Goal: Information Seeking & Learning: Learn about a topic

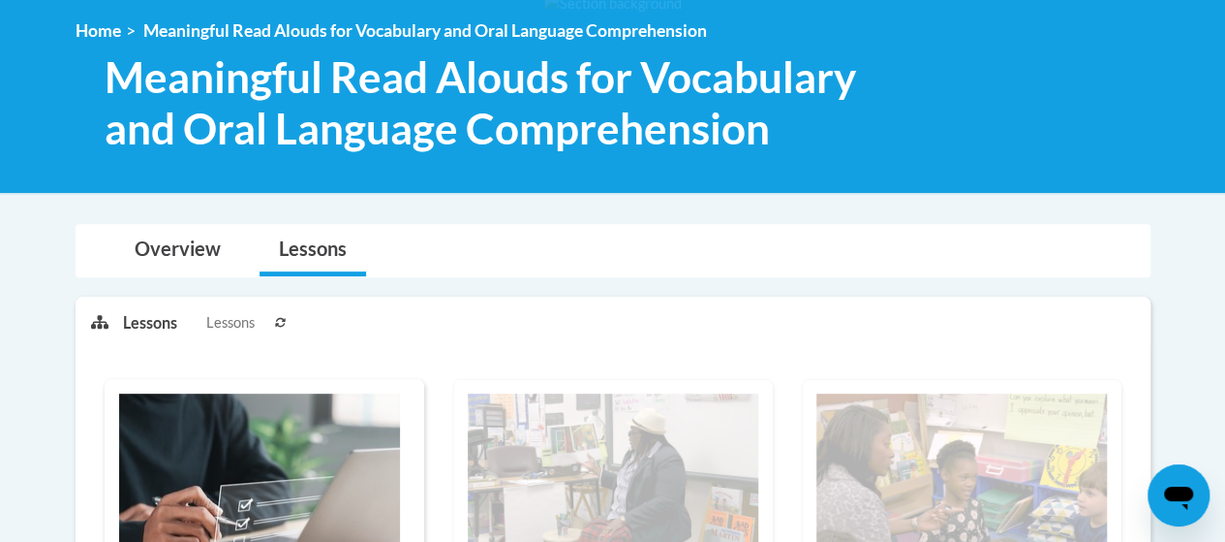
scroll to position [97, 0]
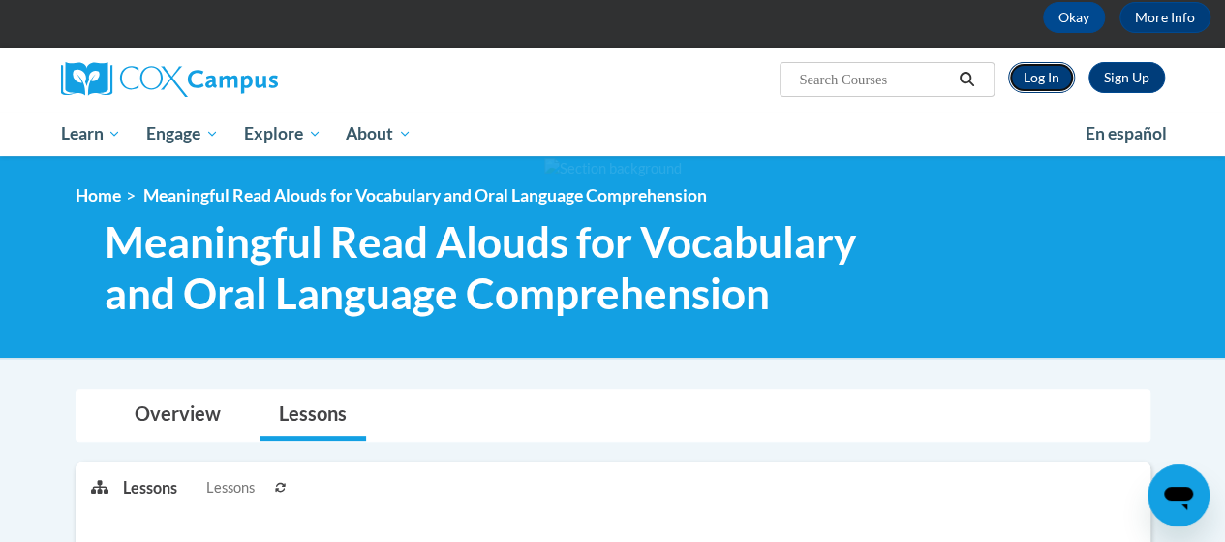
click at [1042, 78] on link "Log In" at bounding box center [1041, 77] width 67 height 31
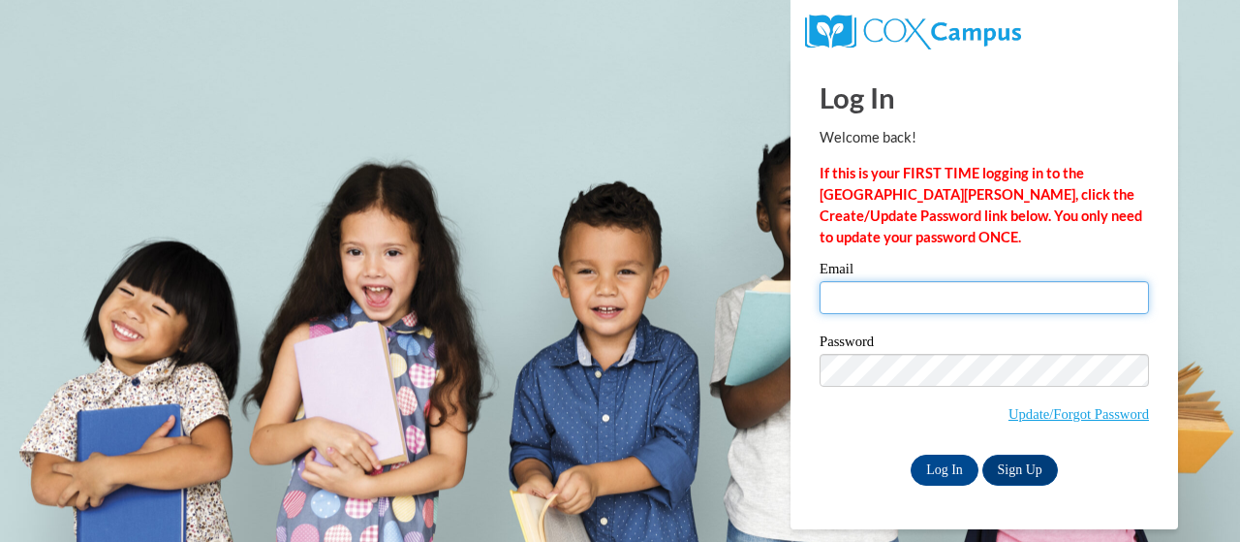
click at [980, 301] on input "Email" at bounding box center [984, 297] width 329 height 33
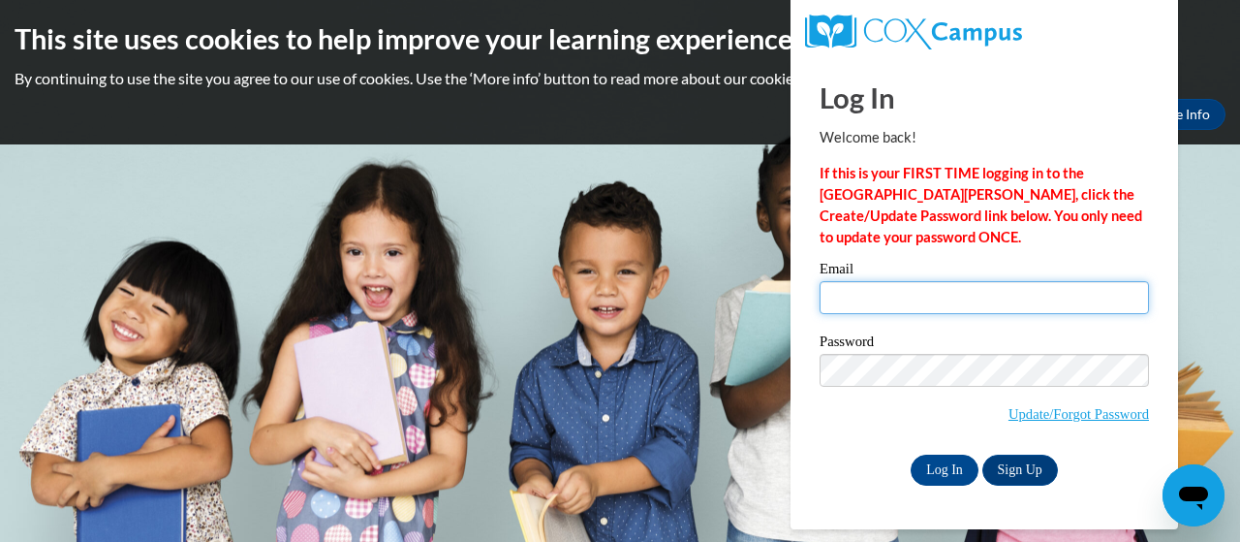
type input "Norris.Portia.S@muscogee.k12.ga.us"
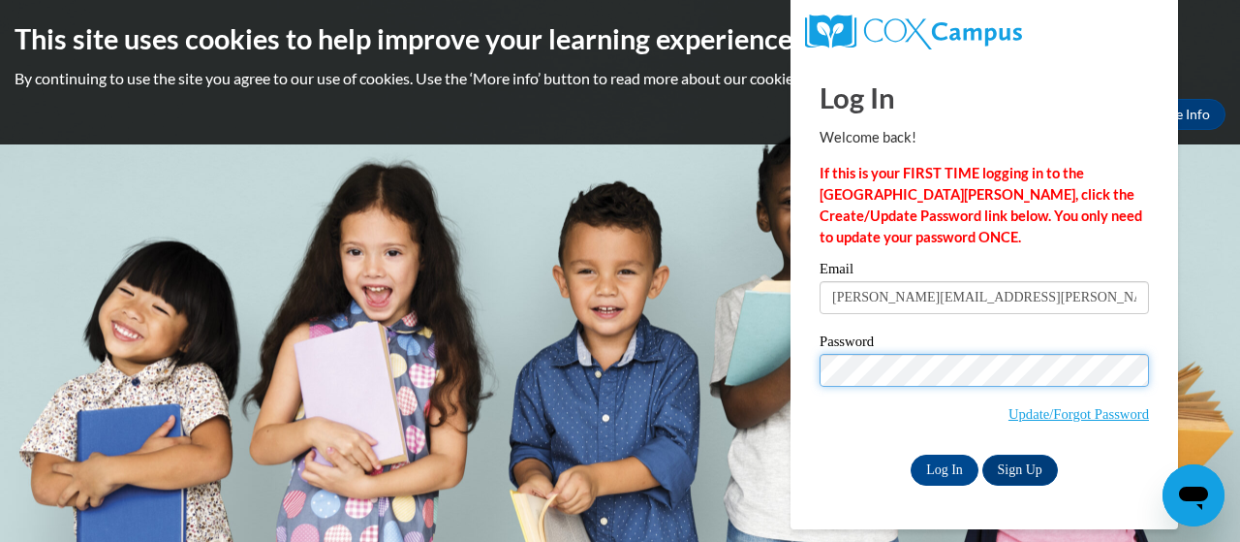
click at [911, 454] on input "Log In" at bounding box center [945, 469] width 68 height 31
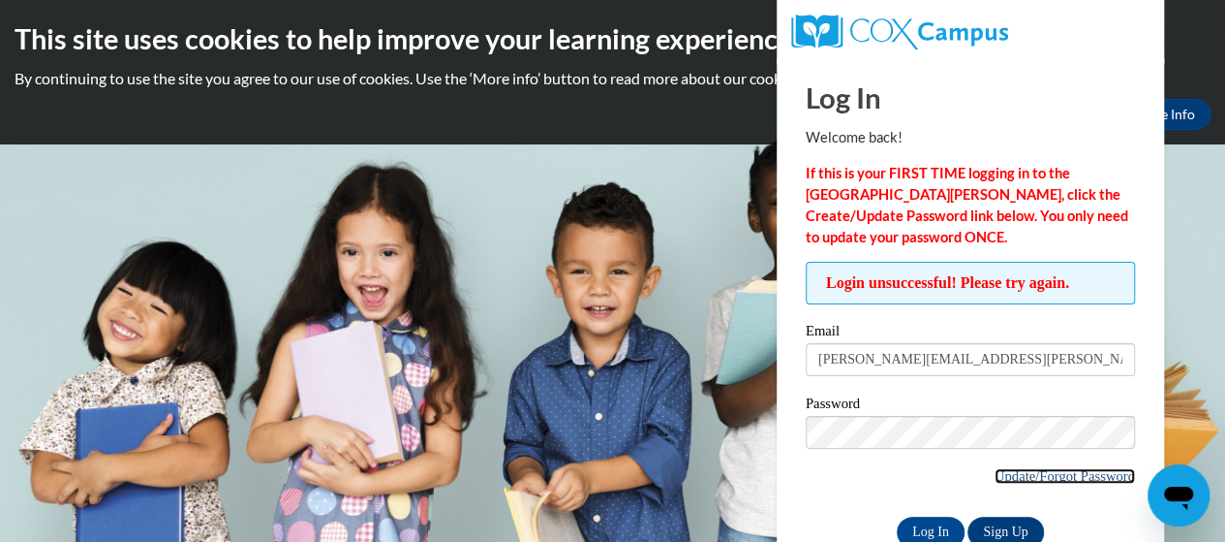
click at [995, 472] on link "Update/Forgot Password" at bounding box center [1065, 475] width 140 height 15
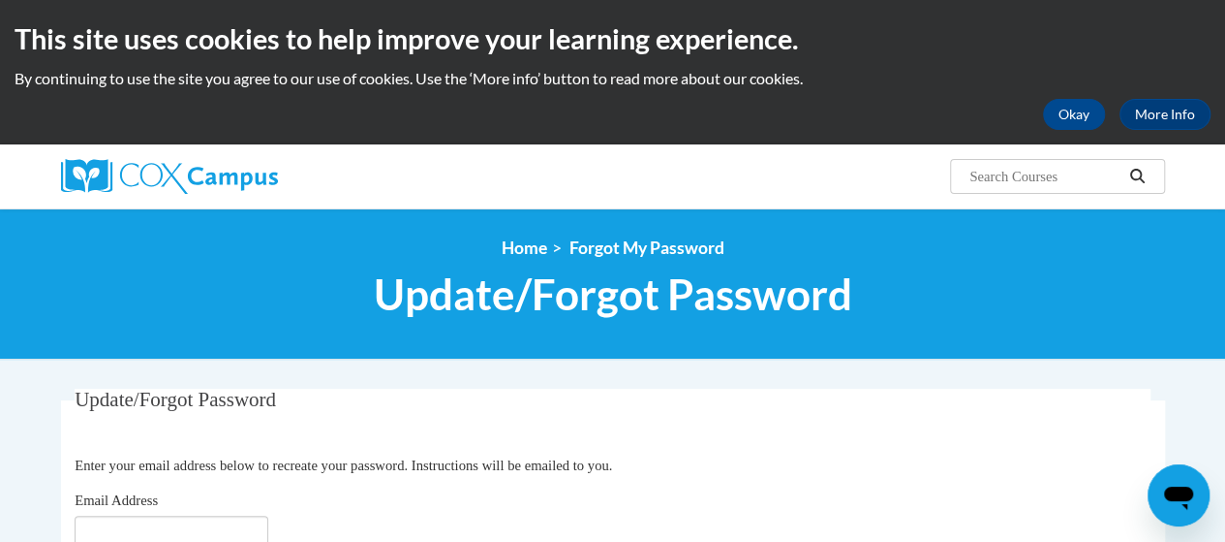
scroll to position [291, 0]
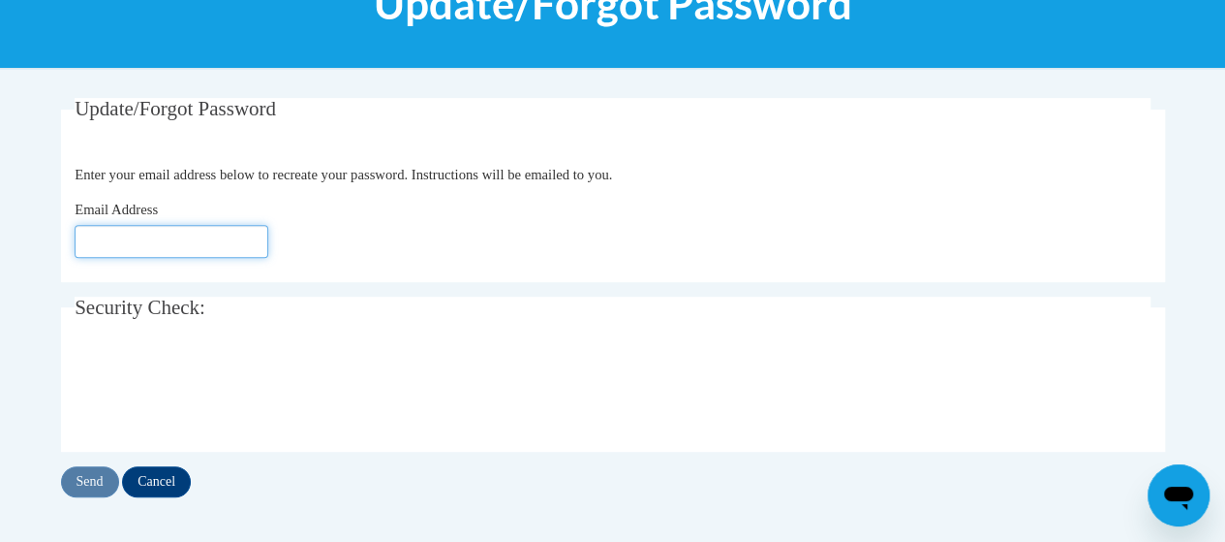
click at [223, 238] on input "Email Address" at bounding box center [172, 241] width 194 height 33
type input "Norris.Portia.S@muscogee.k12.ga.us"
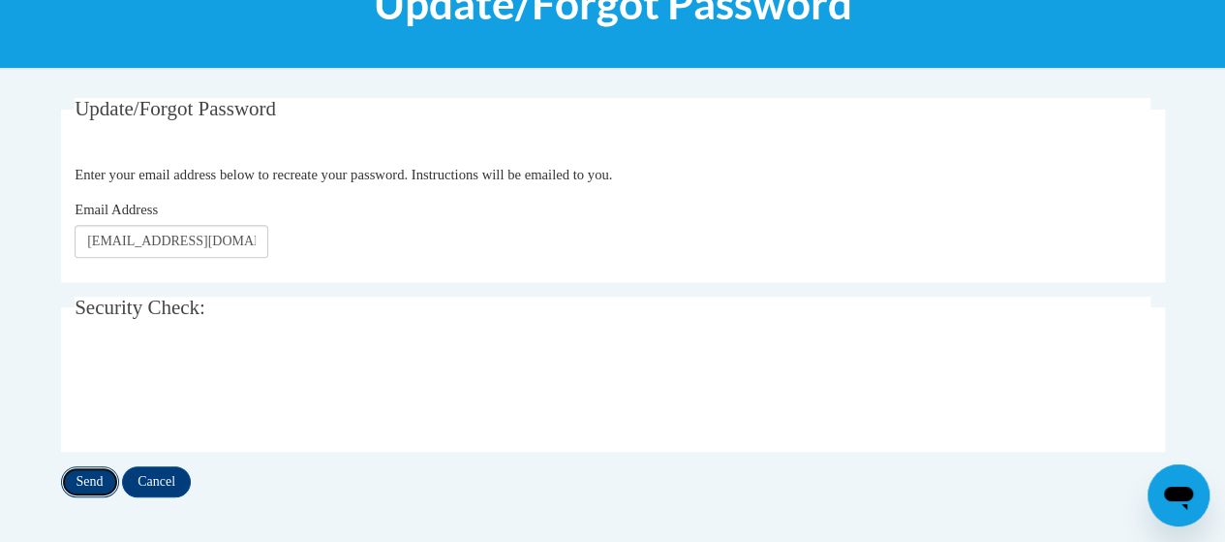
click at [87, 474] on input "Send" at bounding box center [90, 481] width 58 height 31
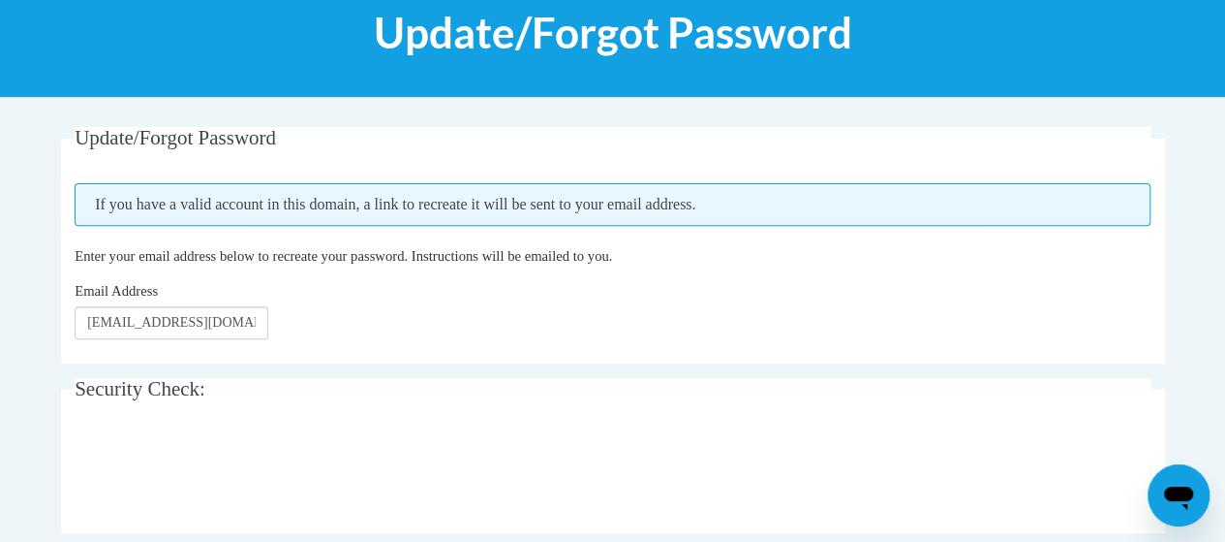
scroll to position [291, 0]
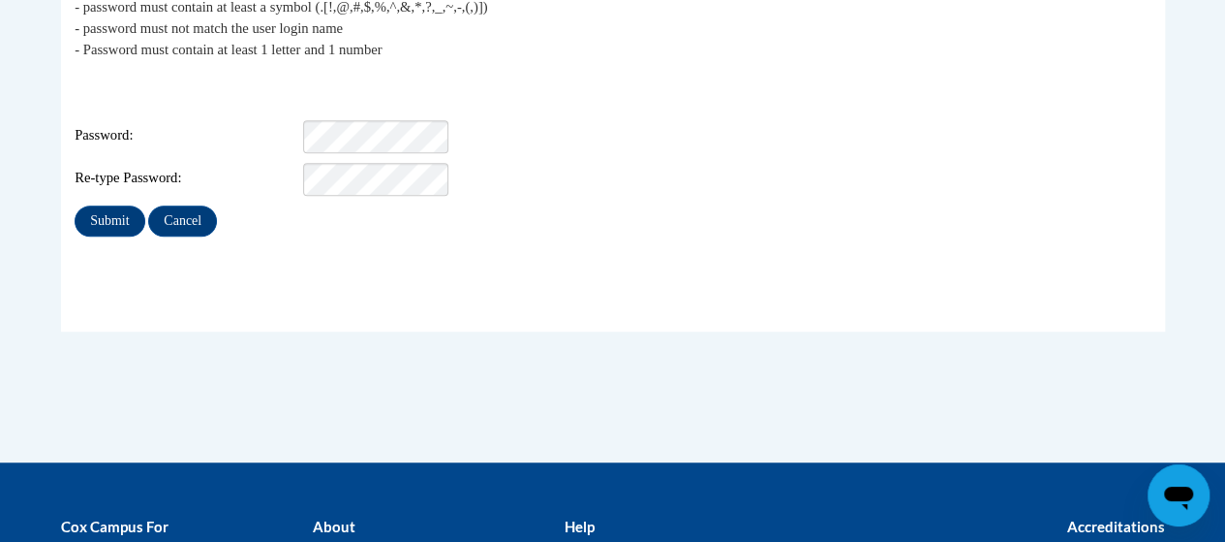
scroll to position [387, 0]
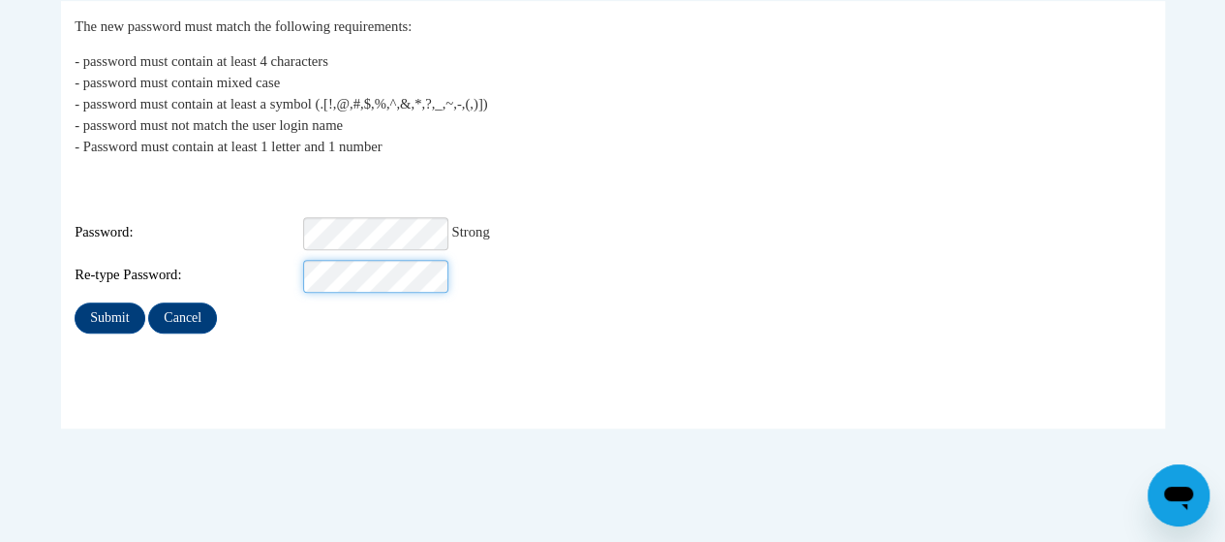
click at [75, 302] on input "Submit" at bounding box center [110, 317] width 70 height 31
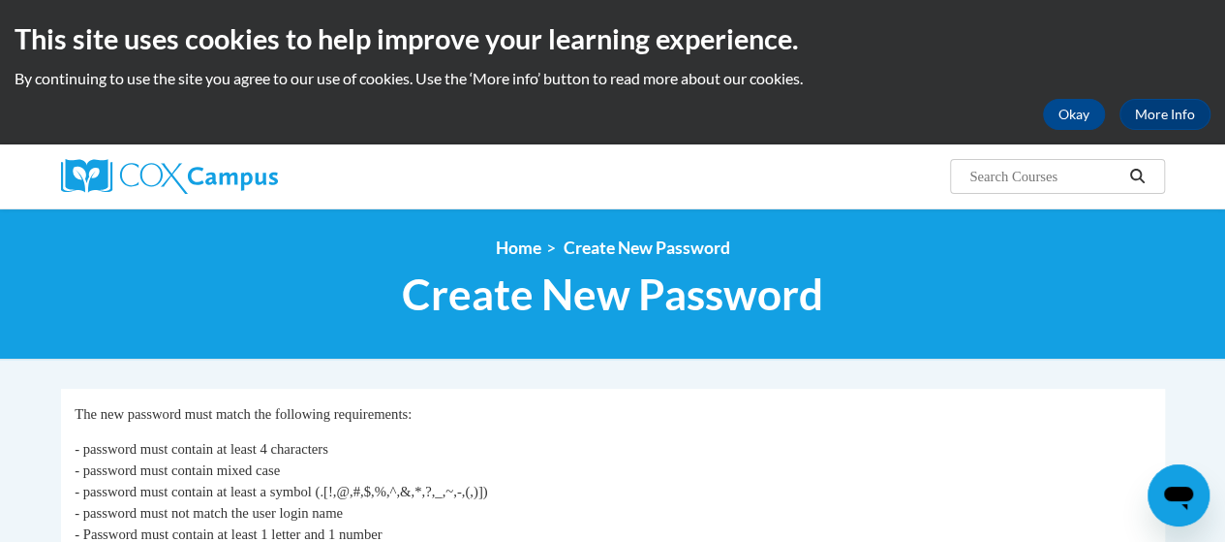
scroll to position [291, 0]
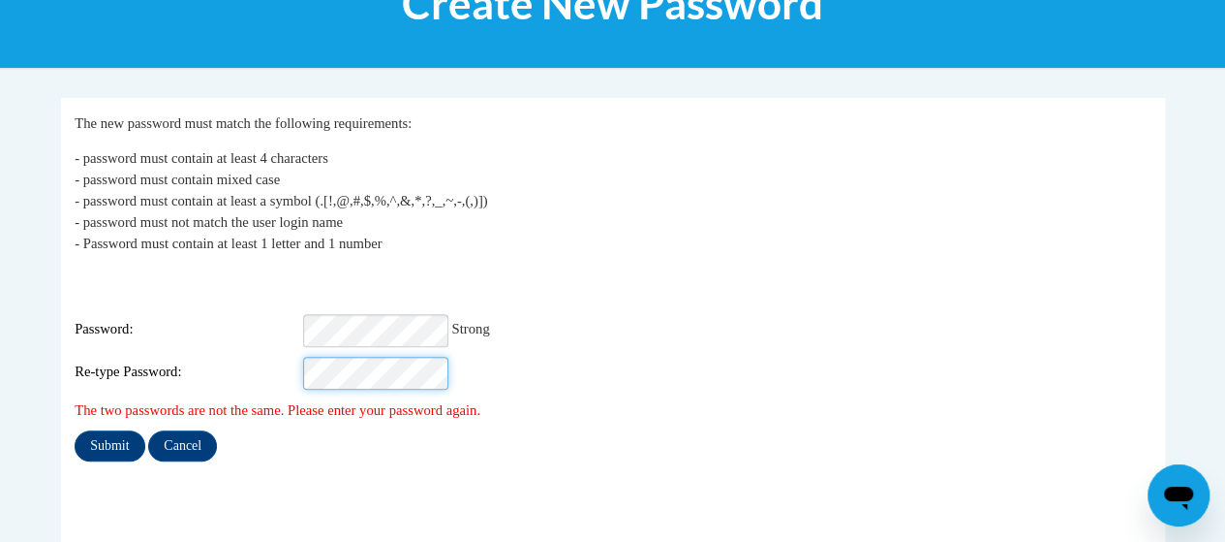
click at [75, 430] on input "Submit" at bounding box center [110, 445] width 70 height 31
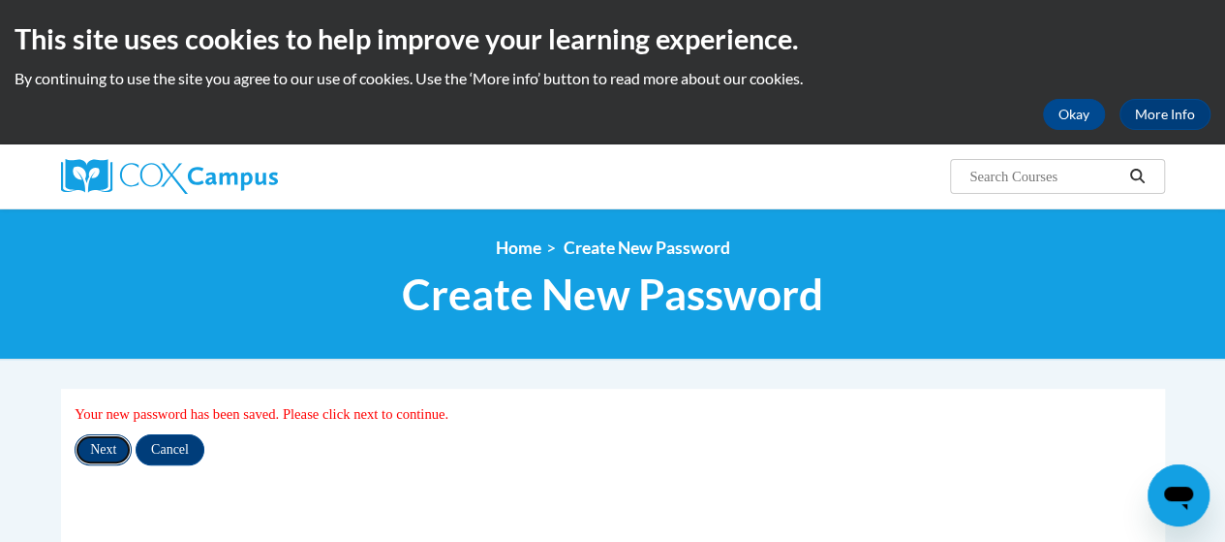
click at [108, 442] on input "Next" at bounding box center [103, 449] width 57 height 31
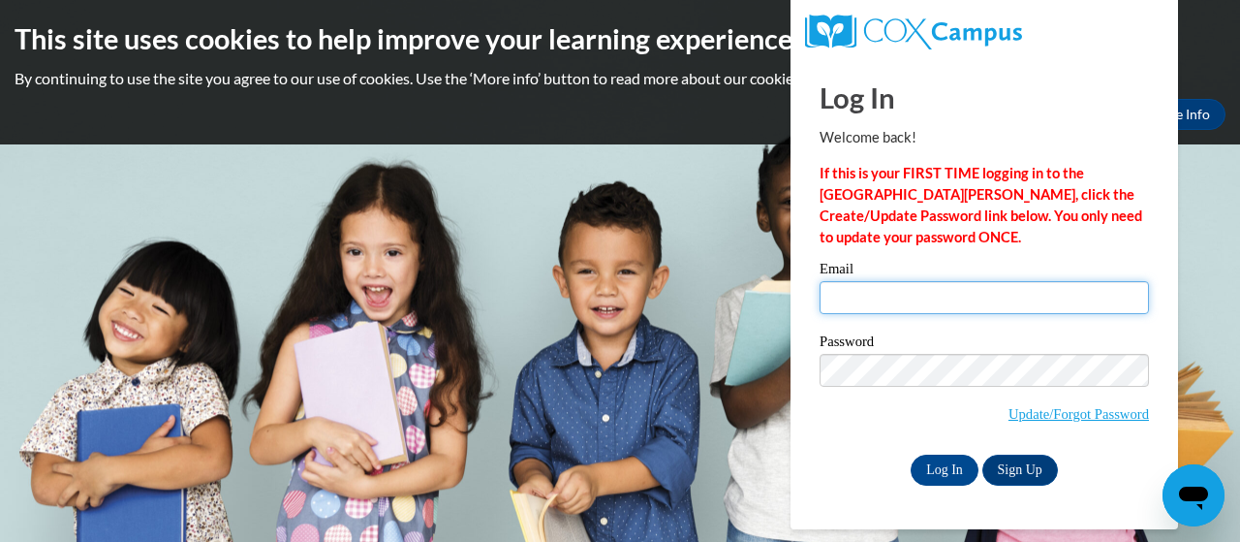
click at [956, 299] on input "Email" at bounding box center [984, 297] width 329 height 33
type input "[PERSON_NAME][EMAIL_ADDRESS][PERSON_NAME][DOMAIN_NAME]"
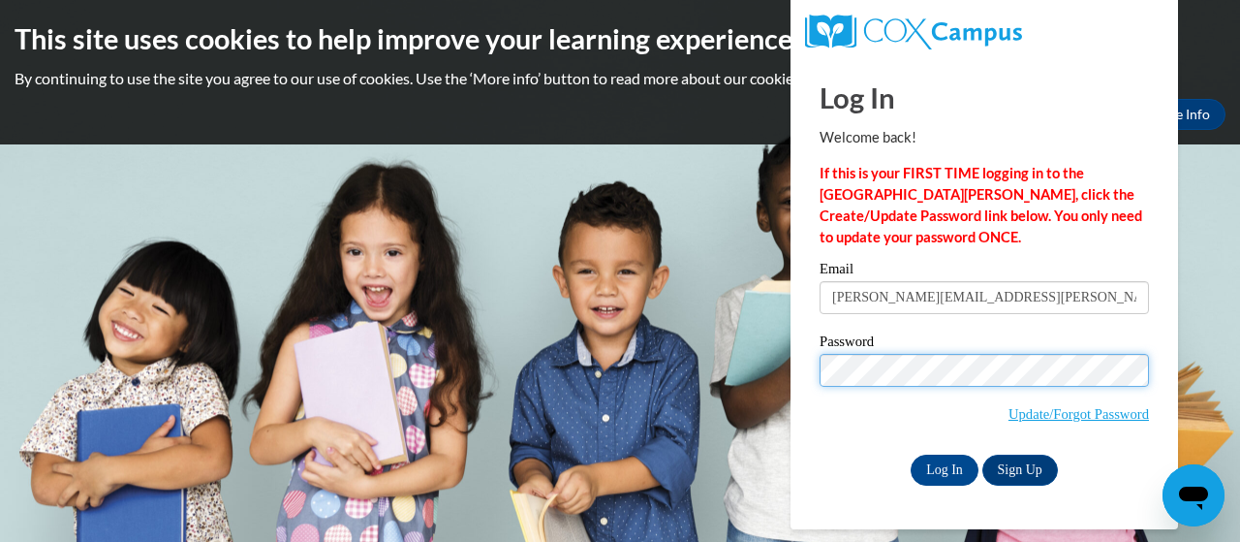
click at [911, 454] on input "Log In" at bounding box center [945, 469] width 68 height 31
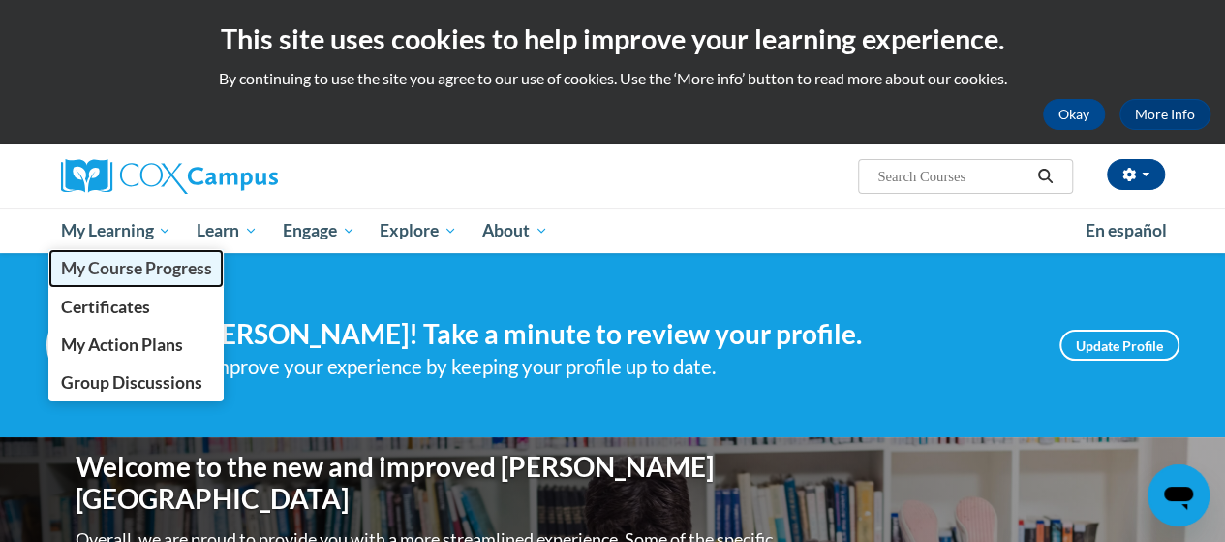
click at [152, 265] on span "My Course Progress" at bounding box center [135, 268] width 151 height 20
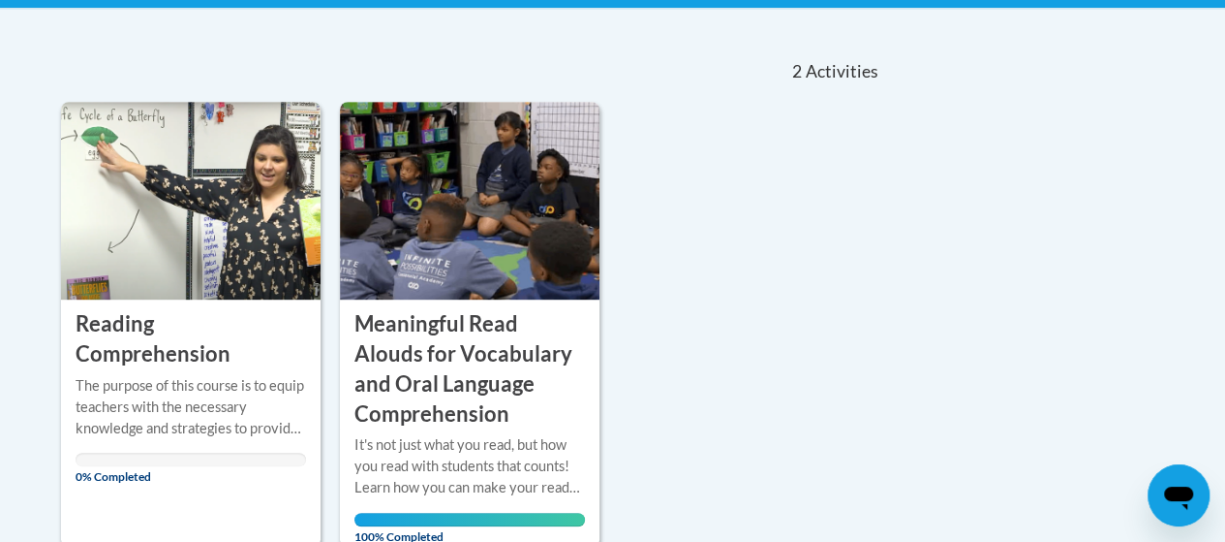
scroll to position [581, 0]
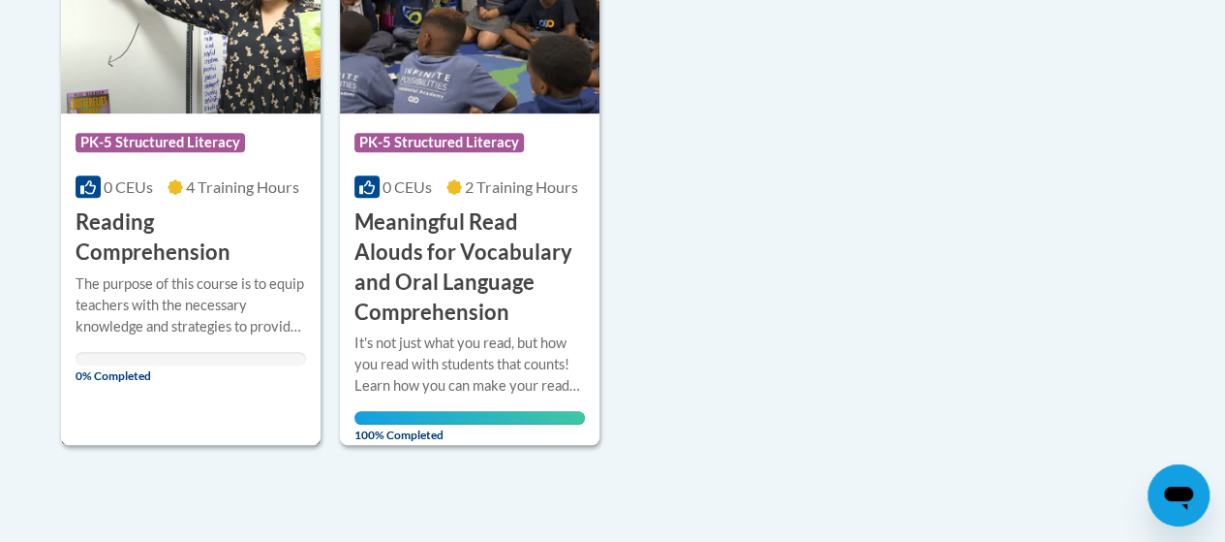
click at [128, 250] on h3 "Reading Comprehension" at bounding box center [191, 237] width 231 height 60
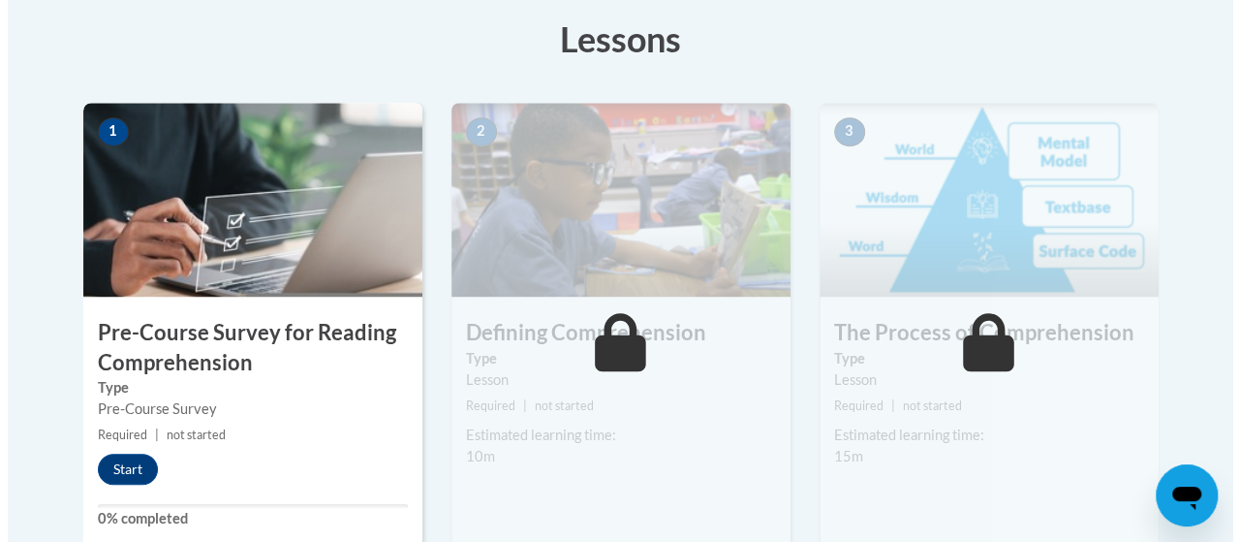
scroll to position [581, 0]
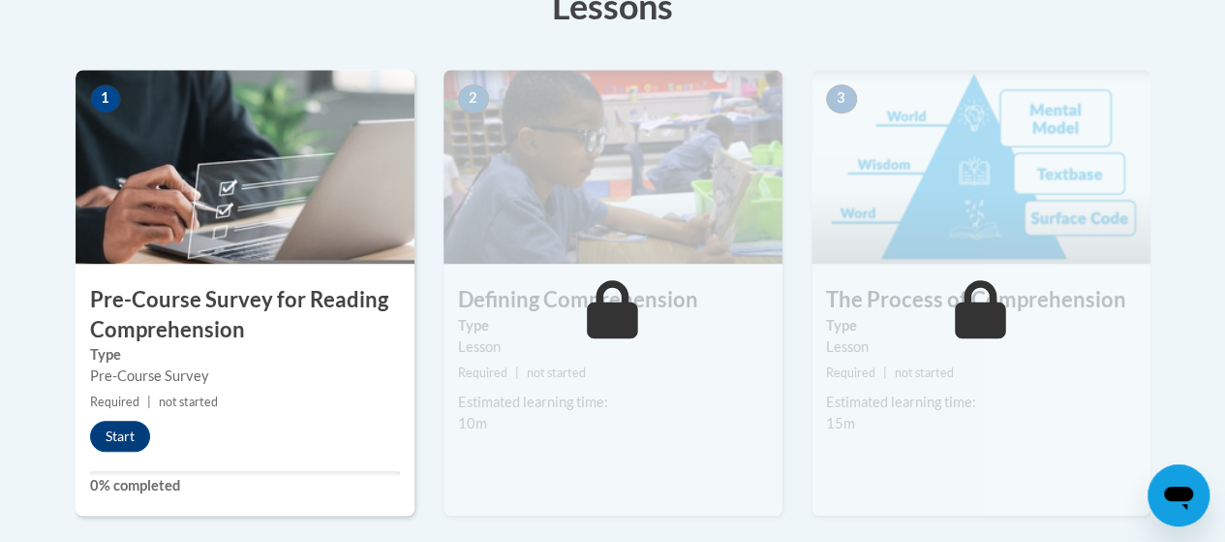
click at [258, 249] on img at bounding box center [245, 167] width 339 height 194
click at [124, 439] on button "Start" at bounding box center [120, 435] width 60 height 31
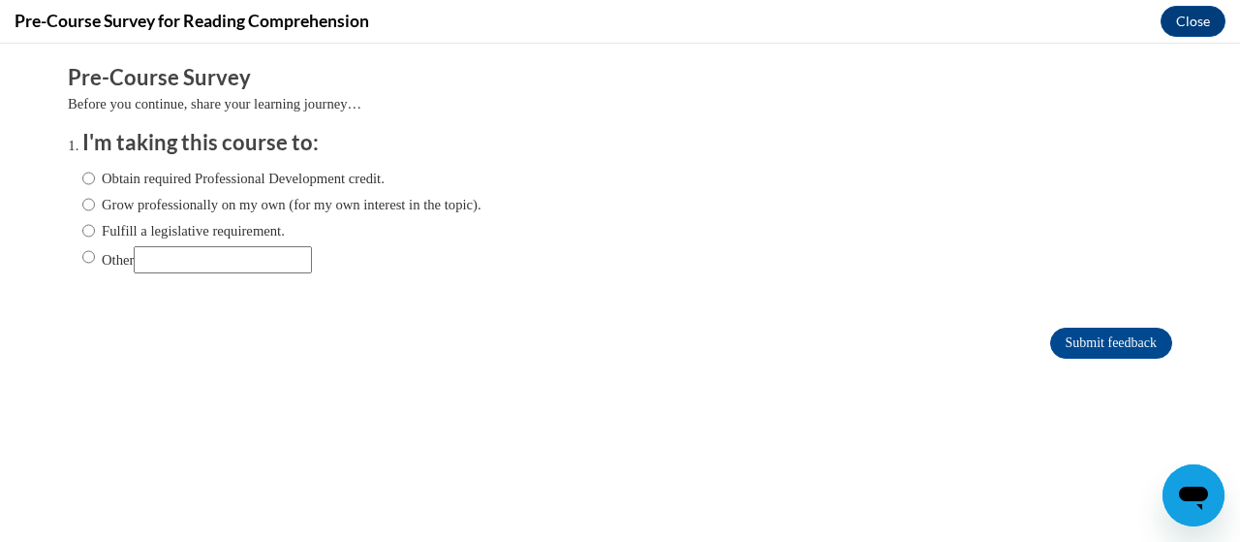
scroll to position [0, 0]
click at [82, 180] on input "Obtain required Professional Development credit." at bounding box center [88, 178] width 13 height 21
radio input "true"
click at [1058, 349] on input "Submit feedback" at bounding box center [1111, 342] width 122 height 31
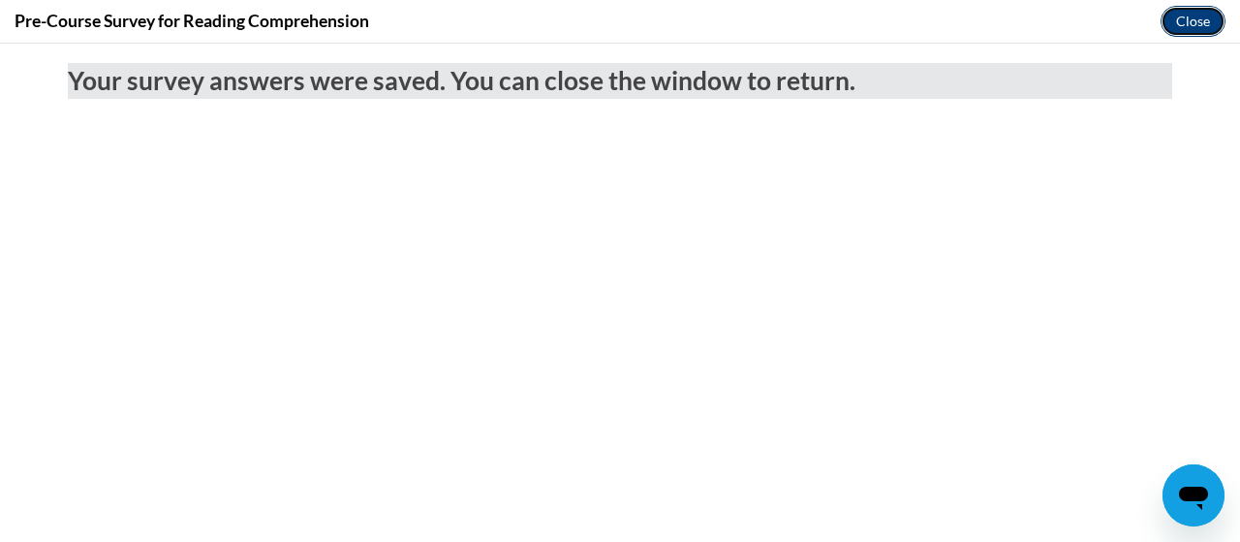
click at [1218, 26] on button "Close" at bounding box center [1193, 21] width 65 height 31
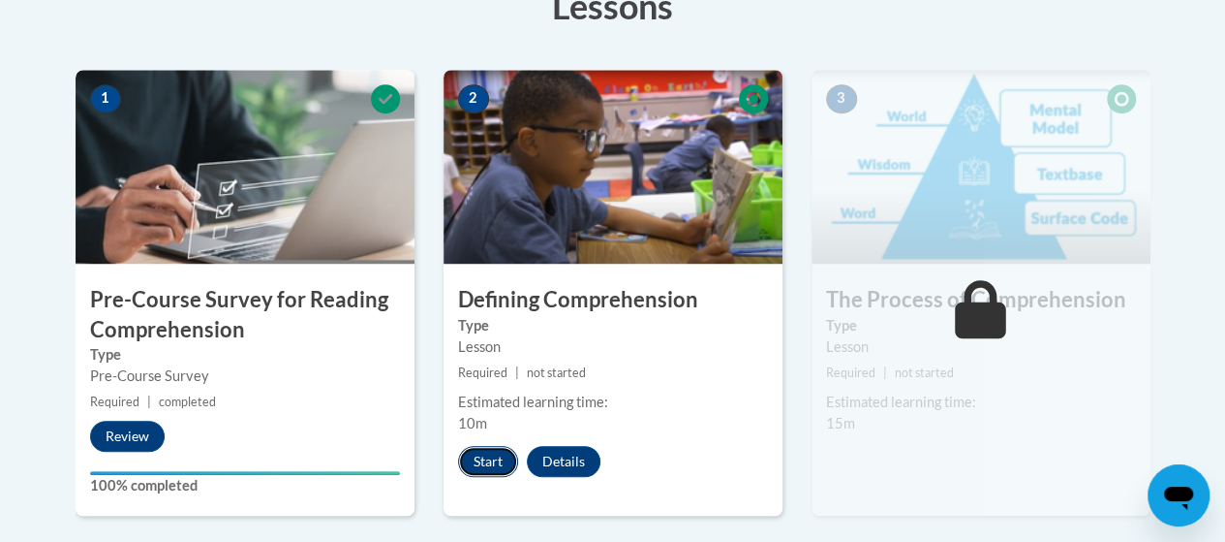
click at [489, 470] on button "Start" at bounding box center [488, 461] width 60 height 31
